Goal: Task Accomplishment & Management: Use online tool/utility

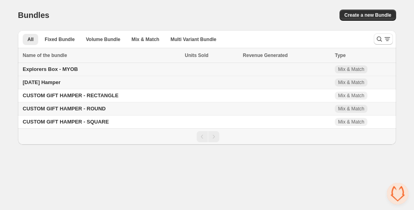
click at [56, 69] on span "Explorers Box - MYOB" at bounding box center [50, 69] width 55 height 6
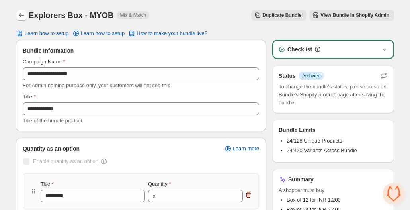
click at [21, 15] on icon "Back" at bounding box center [21, 15] width 8 height 8
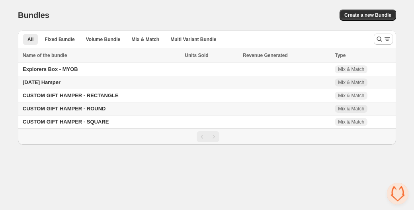
click at [50, 83] on span "Diwali Hamper" at bounding box center [42, 82] width 38 height 6
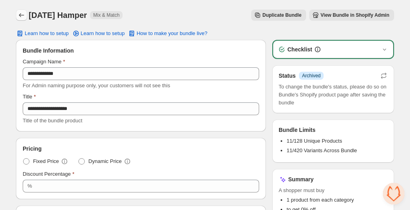
click at [22, 12] on icon "Back" at bounding box center [21, 15] width 8 height 8
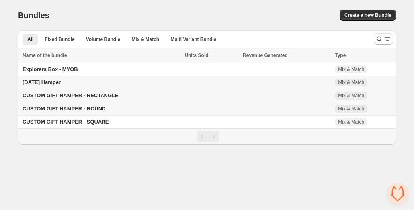
click at [100, 95] on span "CUSTOM GIFT HAMPER - RECTANGLE" at bounding box center [71, 95] width 96 height 6
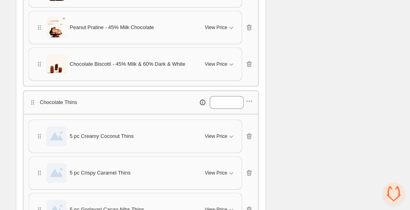
scroll to position [398, 0]
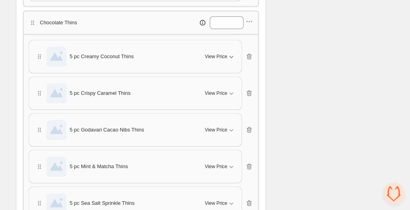
click at [231, 56] on icon "button" at bounding box center [231, 56] width 8 height 8
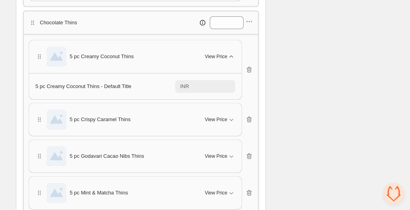
click at [231, 56] on icon "button" at bounding box center [231, 56] width 8 height 8
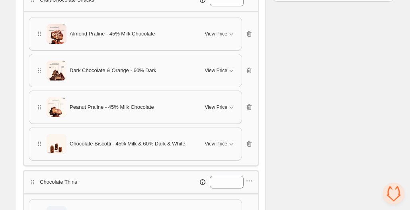
scroll to position [199, 0]
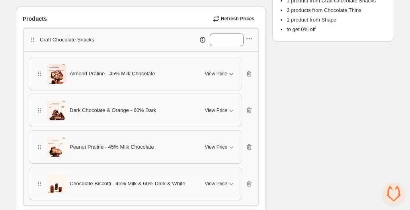
click at [231, 75] on icon "button" at bounding box center [231, 74] width 8 height 8
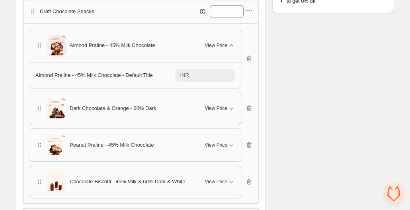
scroll to position [239, 0]
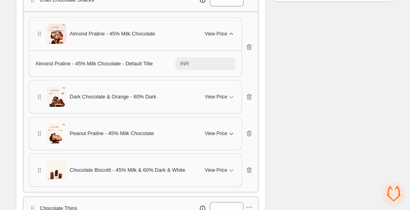
click at [234, 133] on icon "button" at bounding box center [231, 133] width 8 height 8
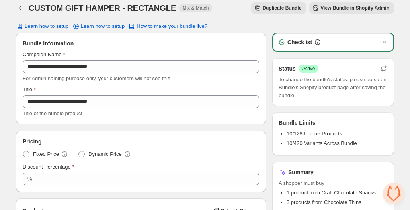
scroll to position [0, 0]
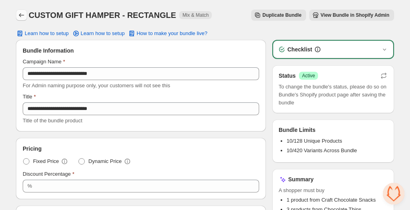
click at [24, 14] on icon "Back" at bounding box center [21, 15] width 8 height 8
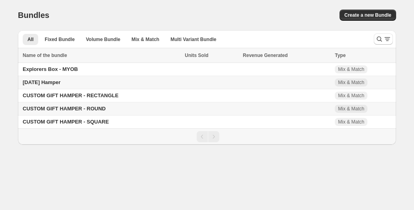
click at [90, 109] on span "CUSTOM GIFT HAMPER - ROUND" at bounding box center [64, 108] width 83 height 6
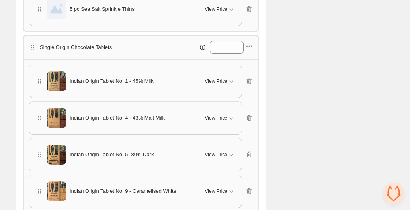
scroll to position [676, 0]
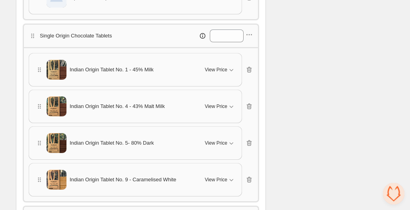
click at [95, 66] on span "Indian Origin Tablet No. 1 - 45% Milk" at bounding box center [112, 70] width 84 height 8
click at [99, 68] on span "Indian Origin Tablet No. 1 - 45% Milk" at bounding box center [112, 70] width 84 height 8
drag, startPoint x: 96, startPoint y: 68, endPoint x: 347, endPoint y: 78, distance: 251.1
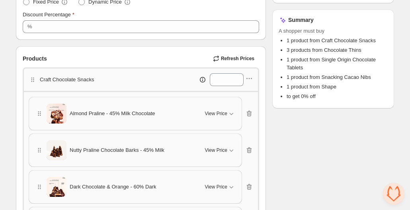
scroll to position [0, 0]
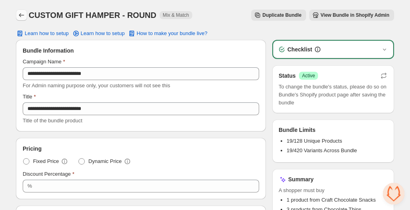
click at [20, 16] on icon "Back" at bounding box center [21, 15] width 5 height 4
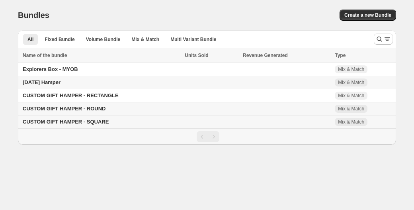
click at [97, 122] on span "CUSTOM GIFT HAMPER - SQUARE" at bounding box center [66, 121] width 86 height 6
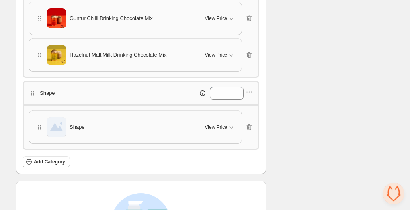
scroll to position [1312, 0]
